Goal: Task Accomplishment & Management: Use online tool/utility

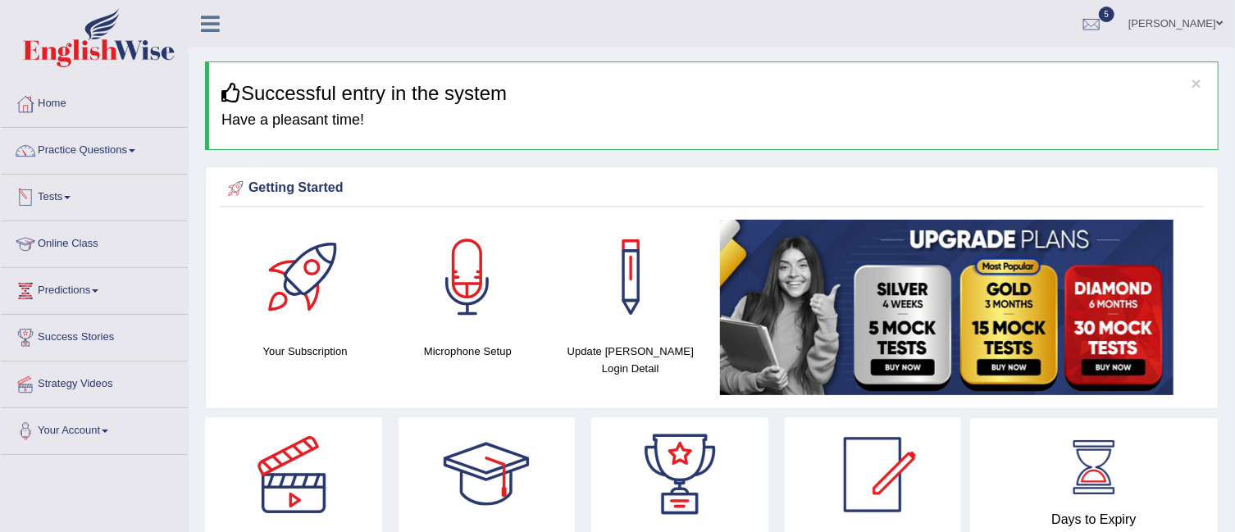
click at [79, 192] on link "Tests" at bounding box center [94, 195] width 187 height 41
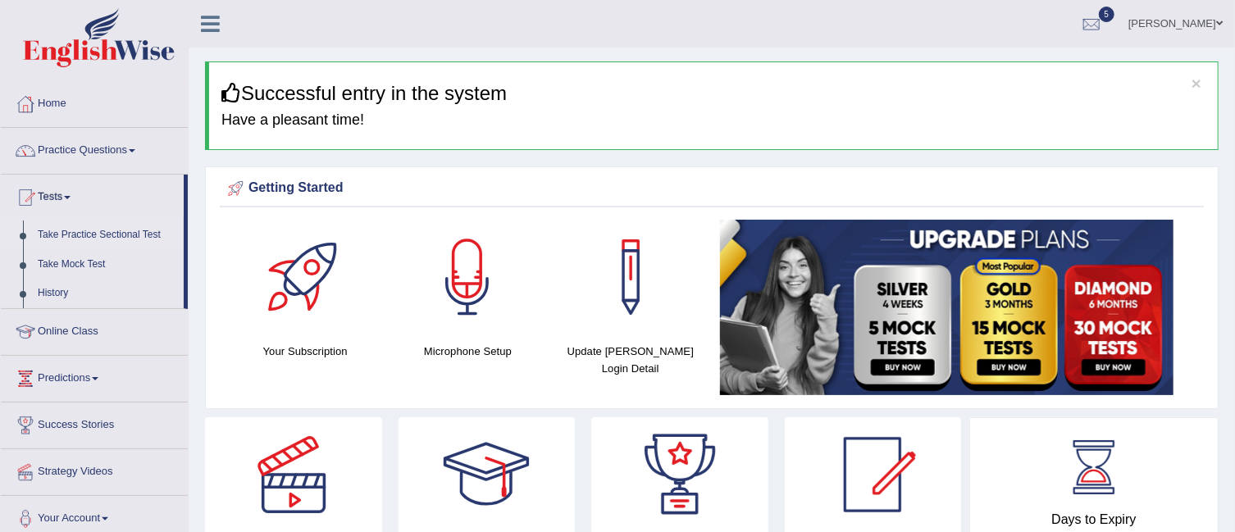
click at [79, 225] on link "Take Practice Sectional Test" at bounding box center [106, 236] width 153 height 30
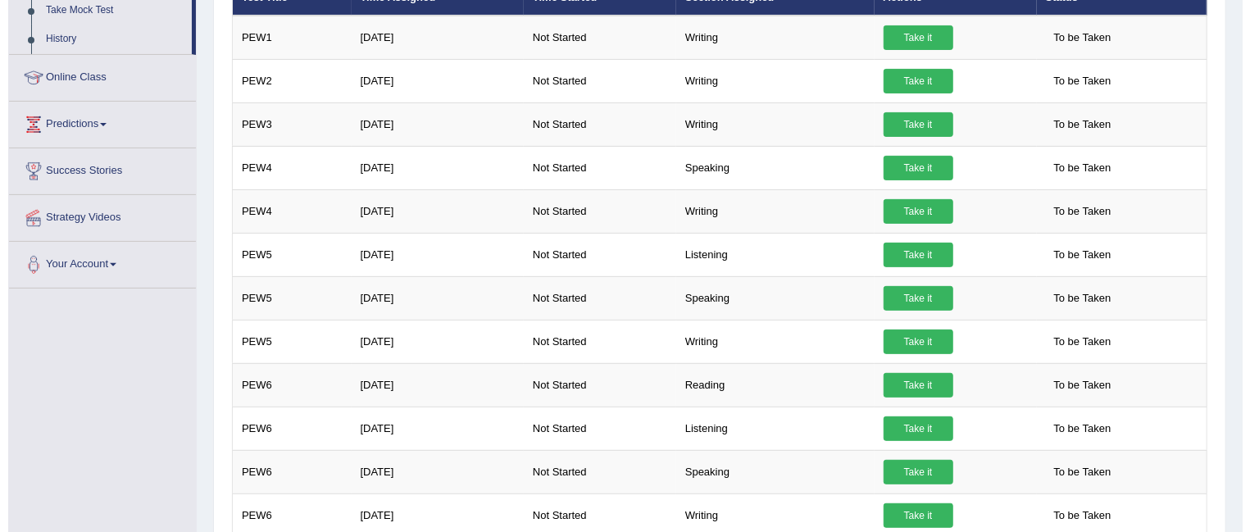
scroll to position [256, 0]
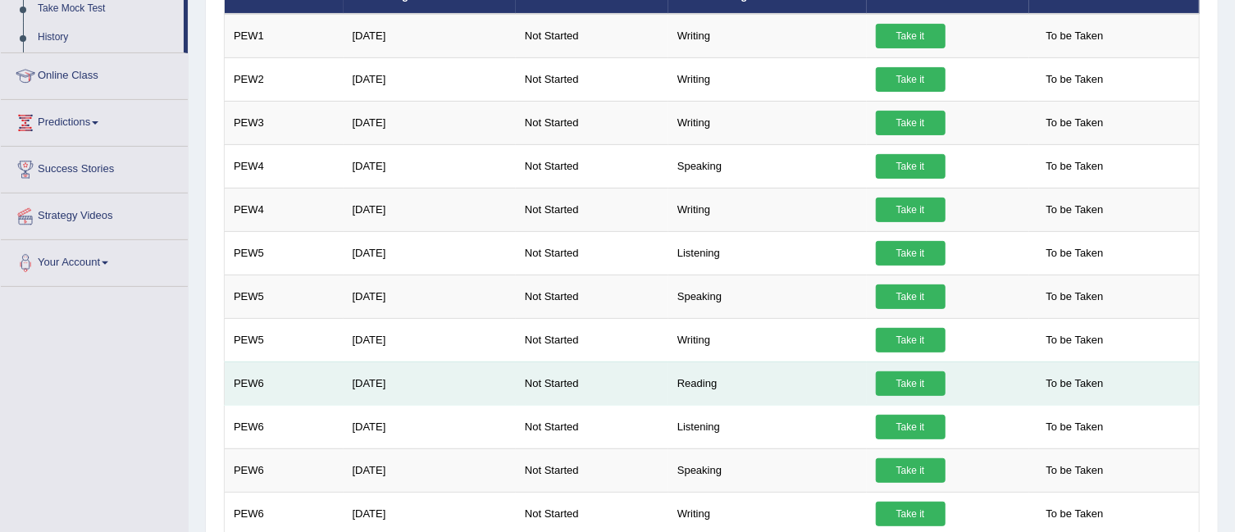
click at [921, 383] on link "Take it" at bounding box center [911, 383] width 70 height 25
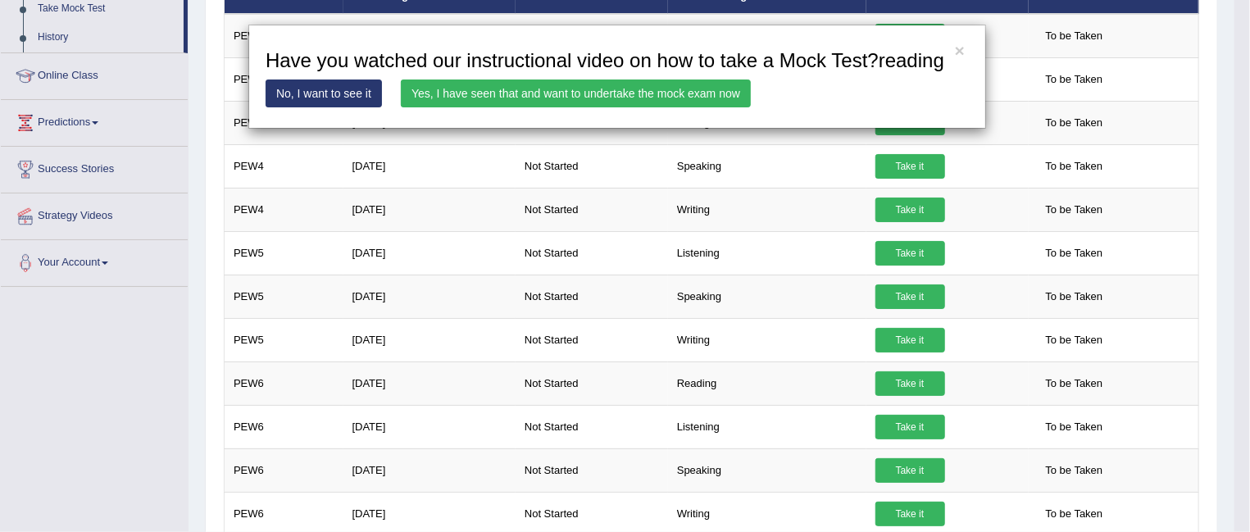
click at [621, 97] on link "Yes, I have seen that and want to undertake the mock exam now" at bounding box center [576, 94] width 350 height 28
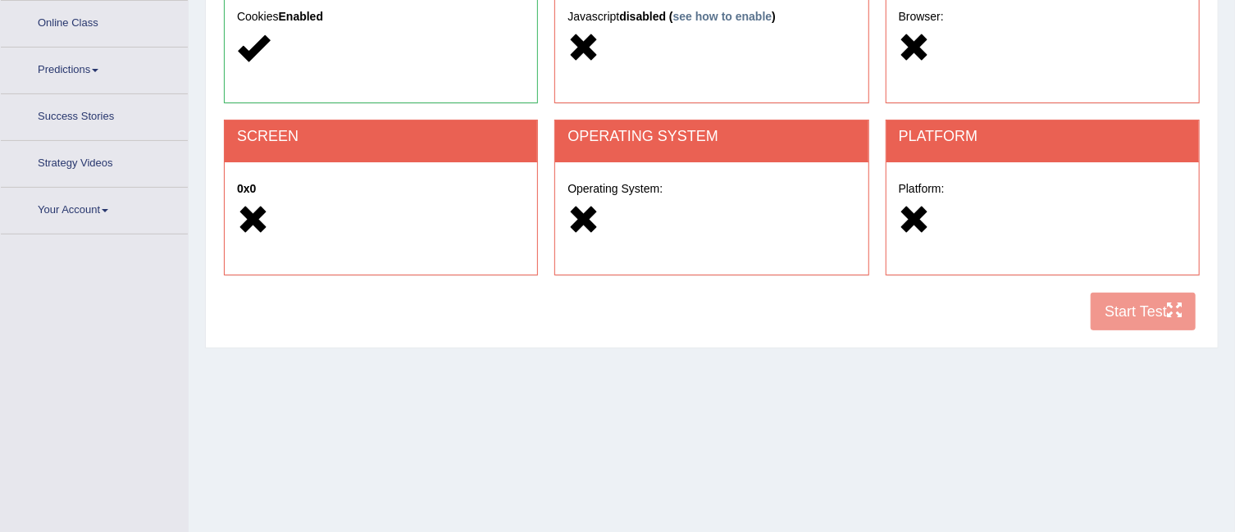
scroll to position [247, 0]
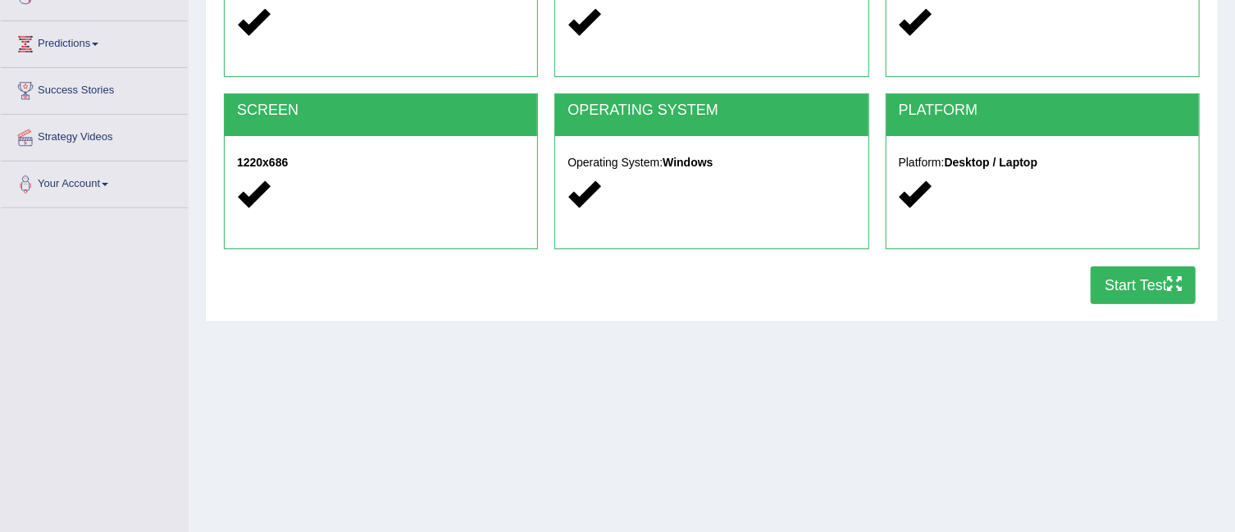
click at [1140, 281] on button "Start Test" at bounding box center [1142, 285] width 105 height 38
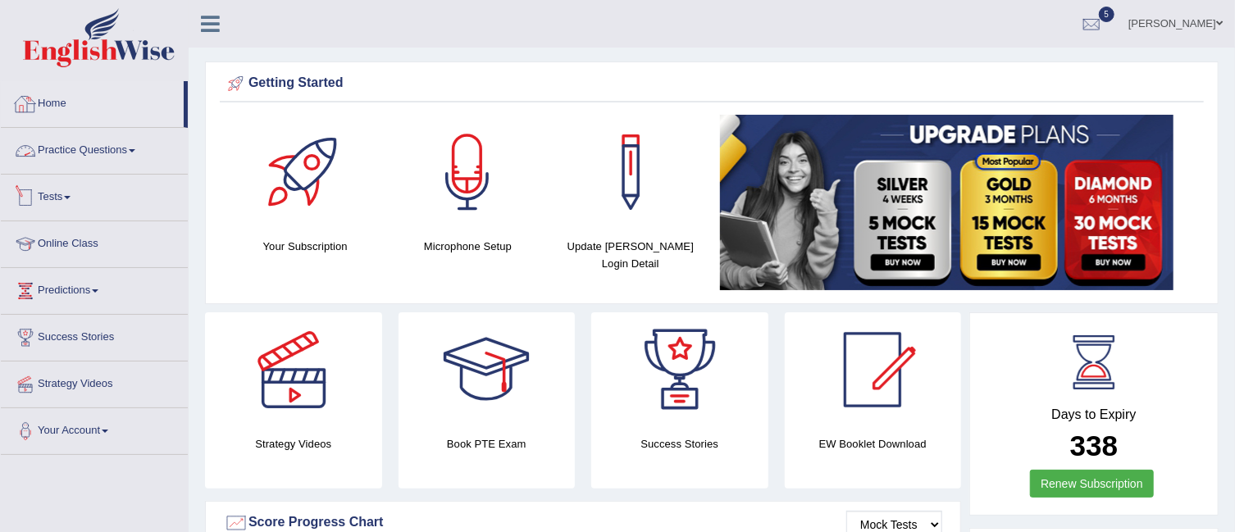
click at [75, 187] on link "Tests" at bounding box center [94, 195] width 187 height 41
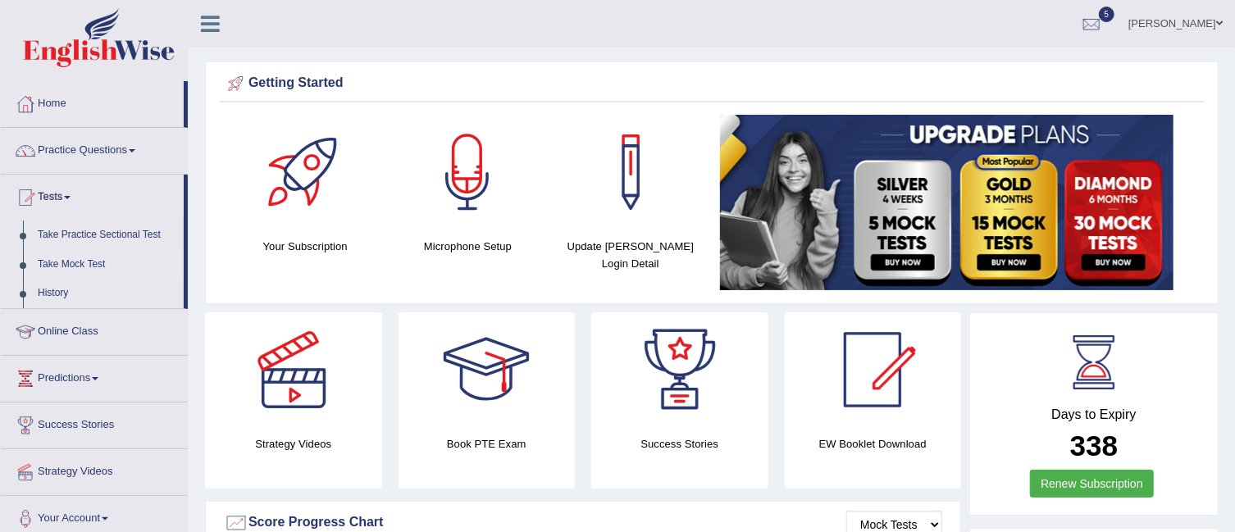
click at [66, 259] on link "Take Mock Test" at bounding box center [106, 265] width 153 height 30
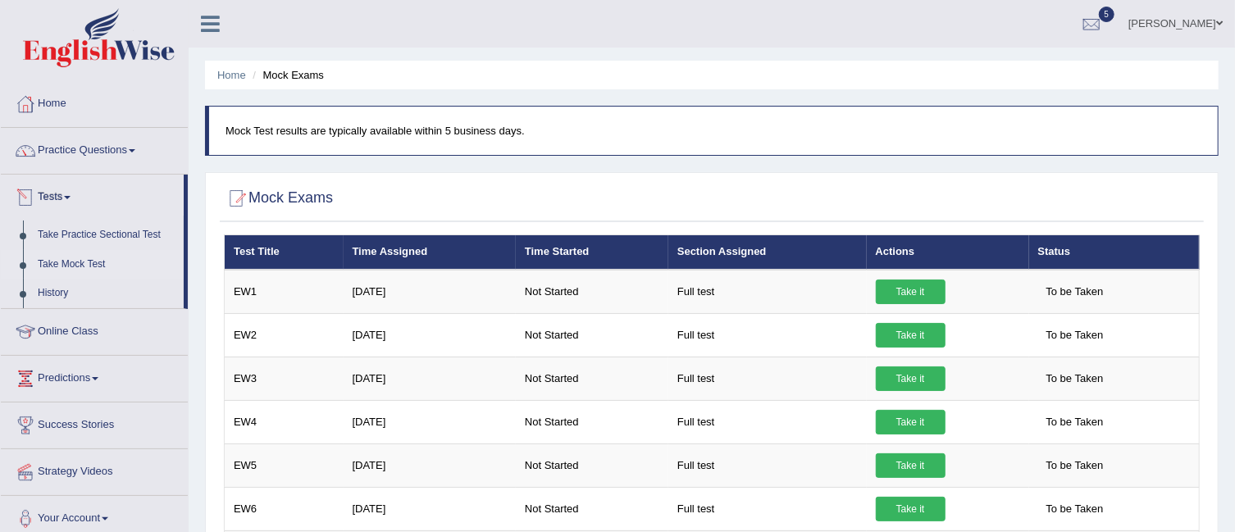
click at [58, 298] on link "History" at bounding box center [106, 294] width 153 height 30
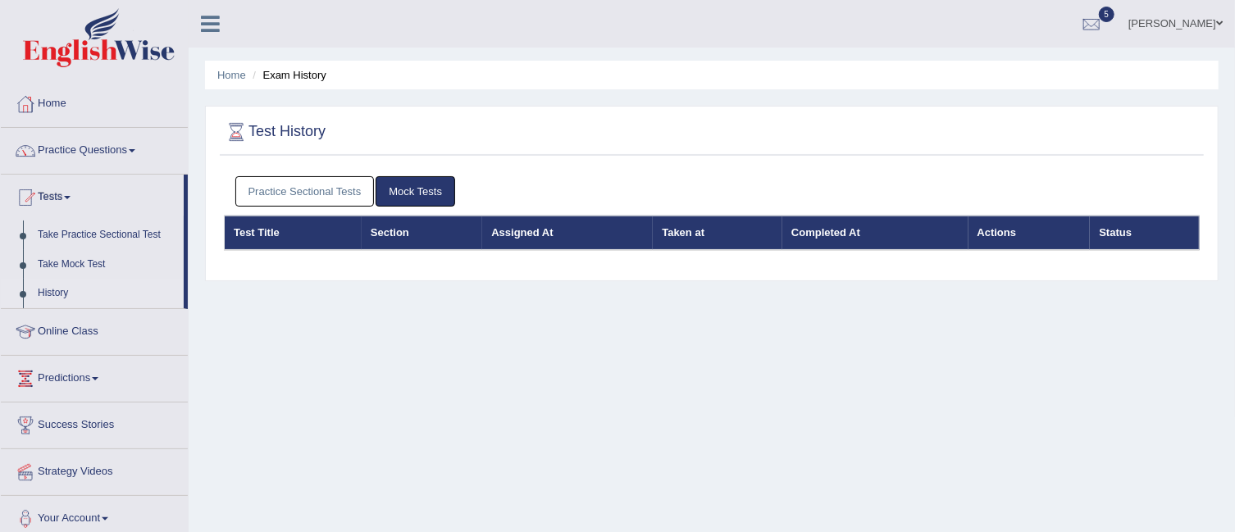
click at [294, 189] on link "Practice Sectional Tests" at bounding box center [304, 191] width 139 height 30
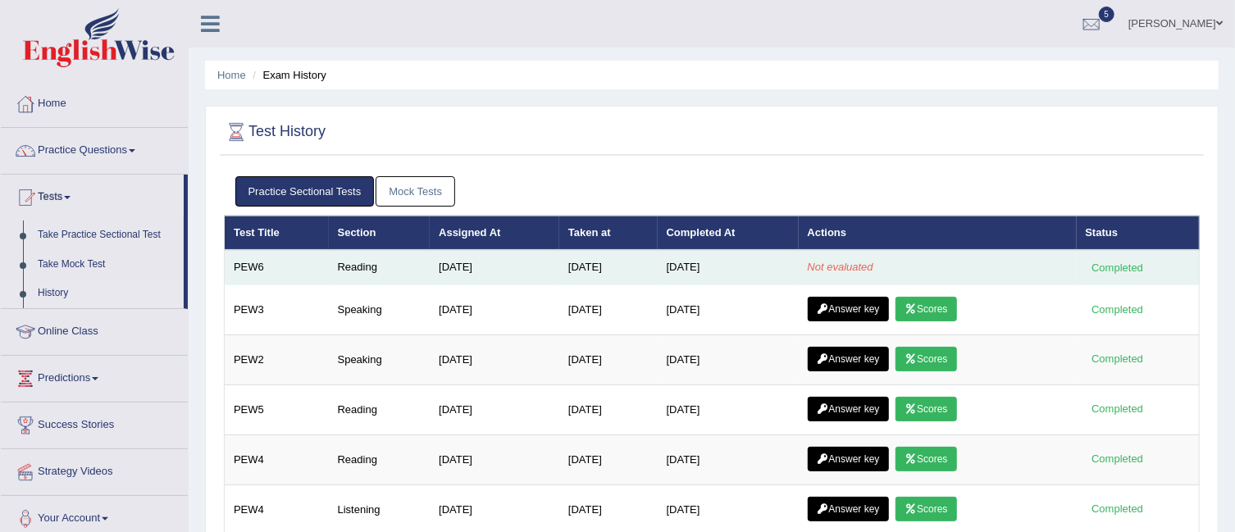
click at [852, 264] on em "Not evaluated" at bounding box center [840, 267] width 66 height 12
